Goal: Task Accomplishment & Management: Use online tool/utility

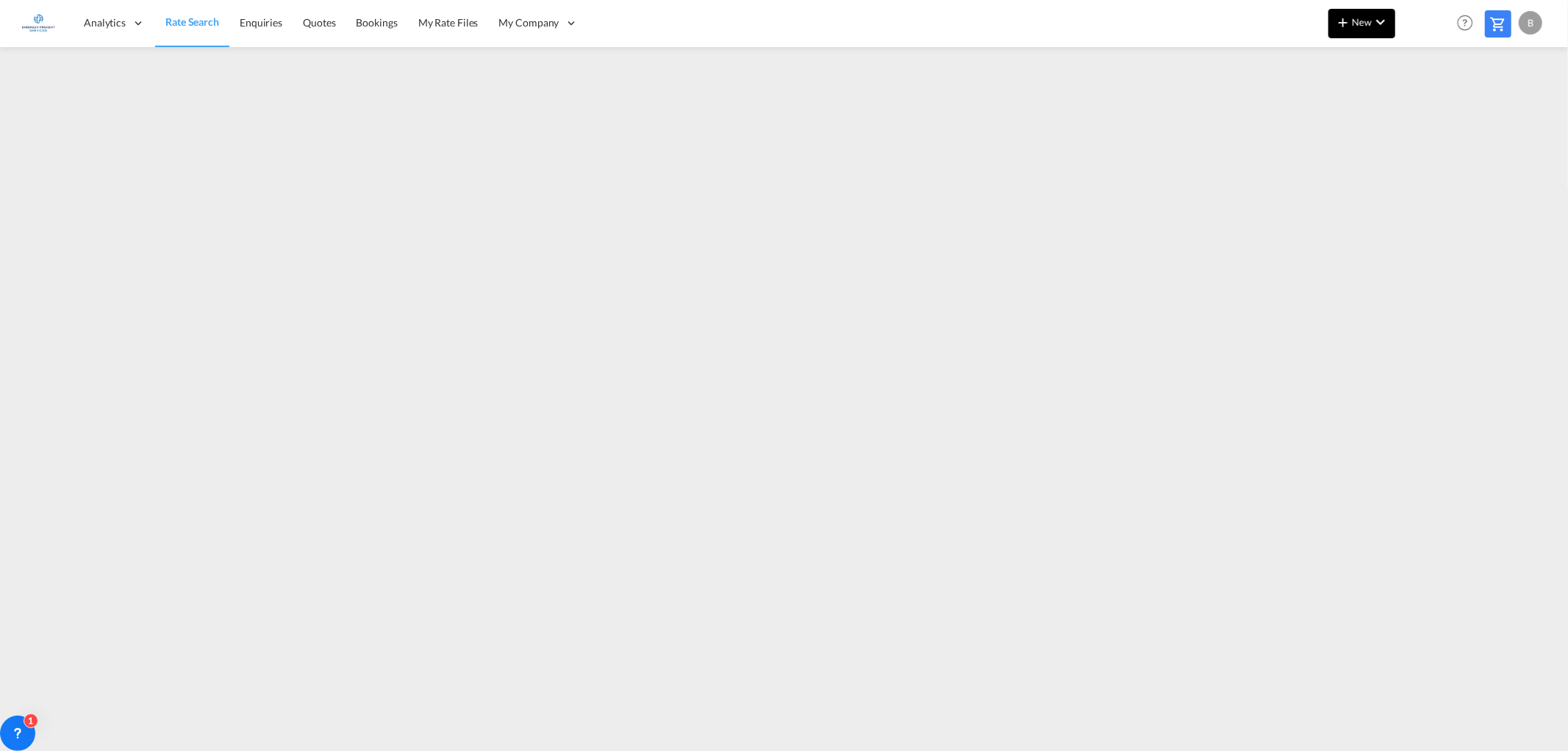
click at [1363, 27] on button "New" at bounding box center [1361, 23] width 67 height 29
click at [1344, 57] on div "Rates" at bounding box center [1344, 62] width 59 height 37
click at [1431, 106] on span "Ratesheet" at bounding box center [1422, 110] width 17 height 29
click at [186, 21] on span "Rate Search" at bounding box center [192, 23] width 53 height 13
